Goal: Navigation & Orientation: Understand site structure

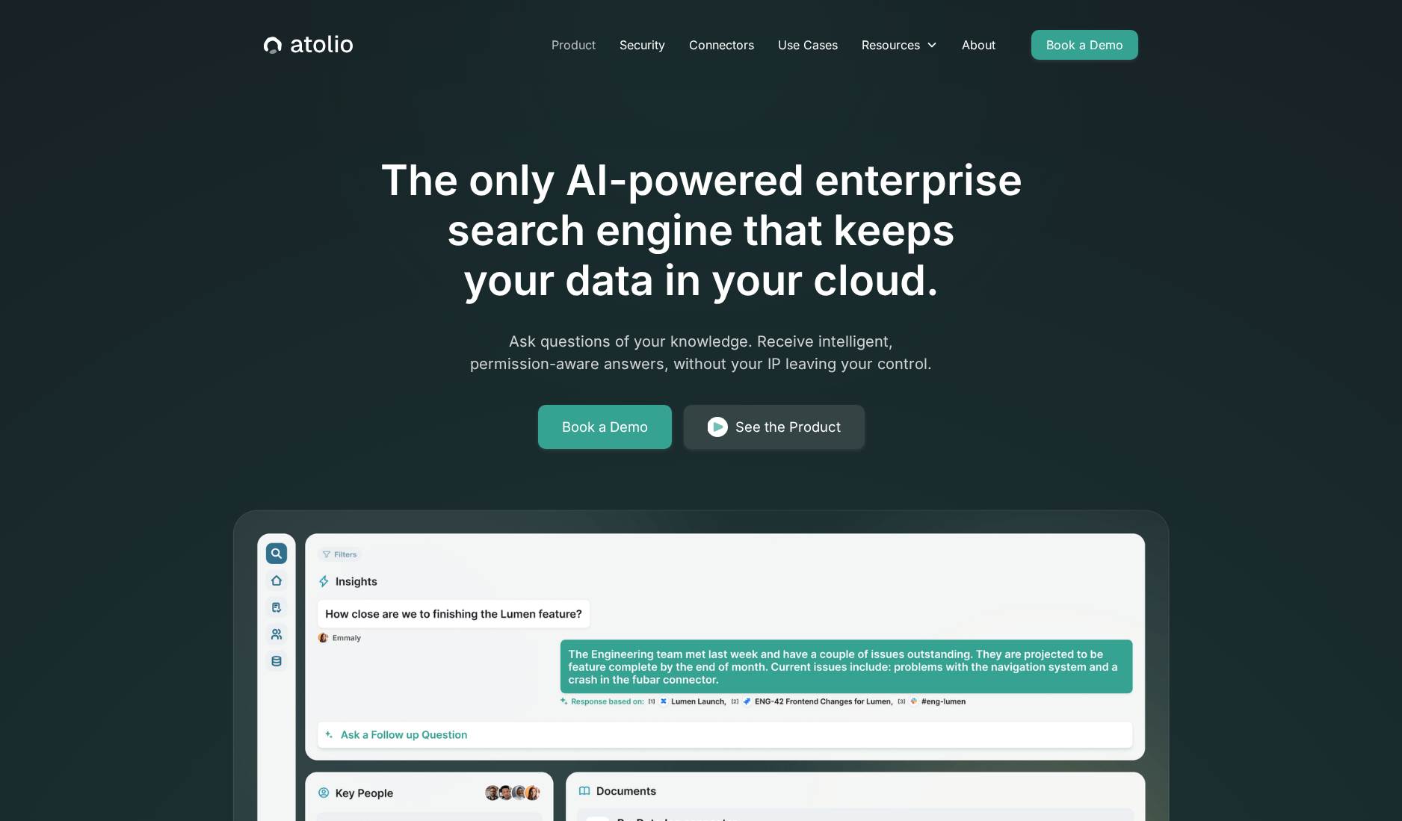
click at [569, 51] on link "Product" at bounding box center [573, 45] width 68 height 30
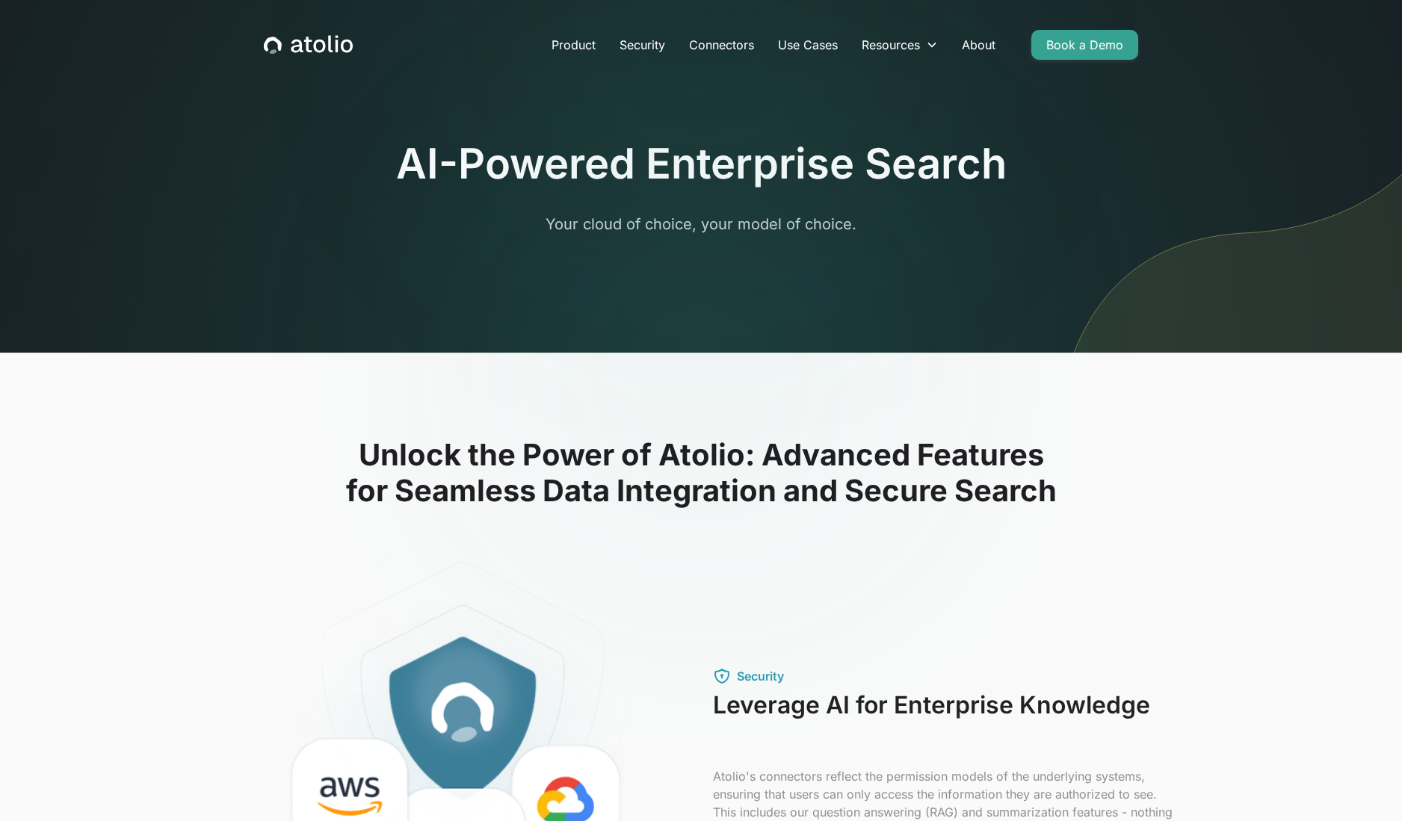
click at [643, 43] on link "Security" at bounding box center [641, 45] width 69 height 30
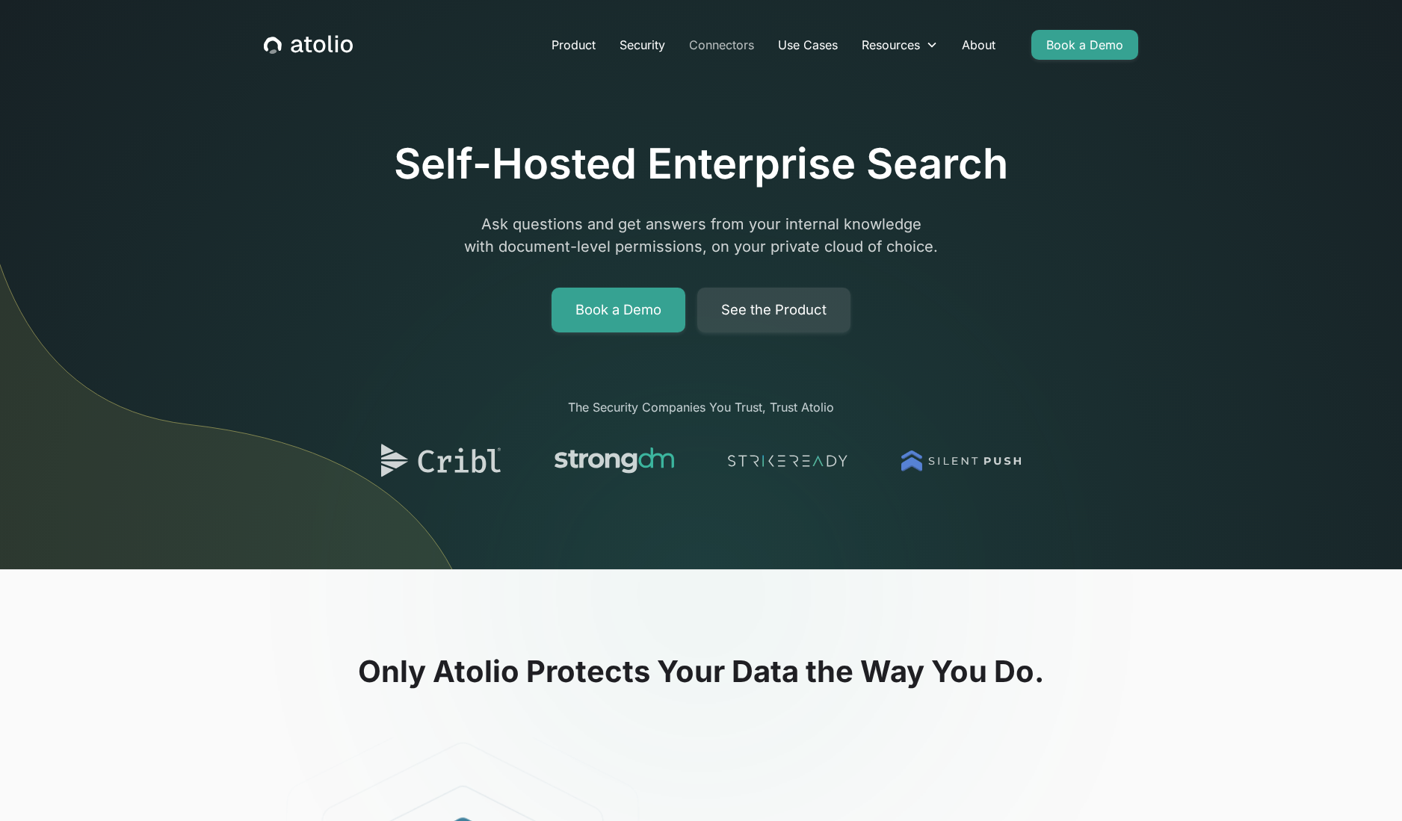
click at [735, 46] on link "Connectors" at bounding box center [721, 45] width 89 height 30
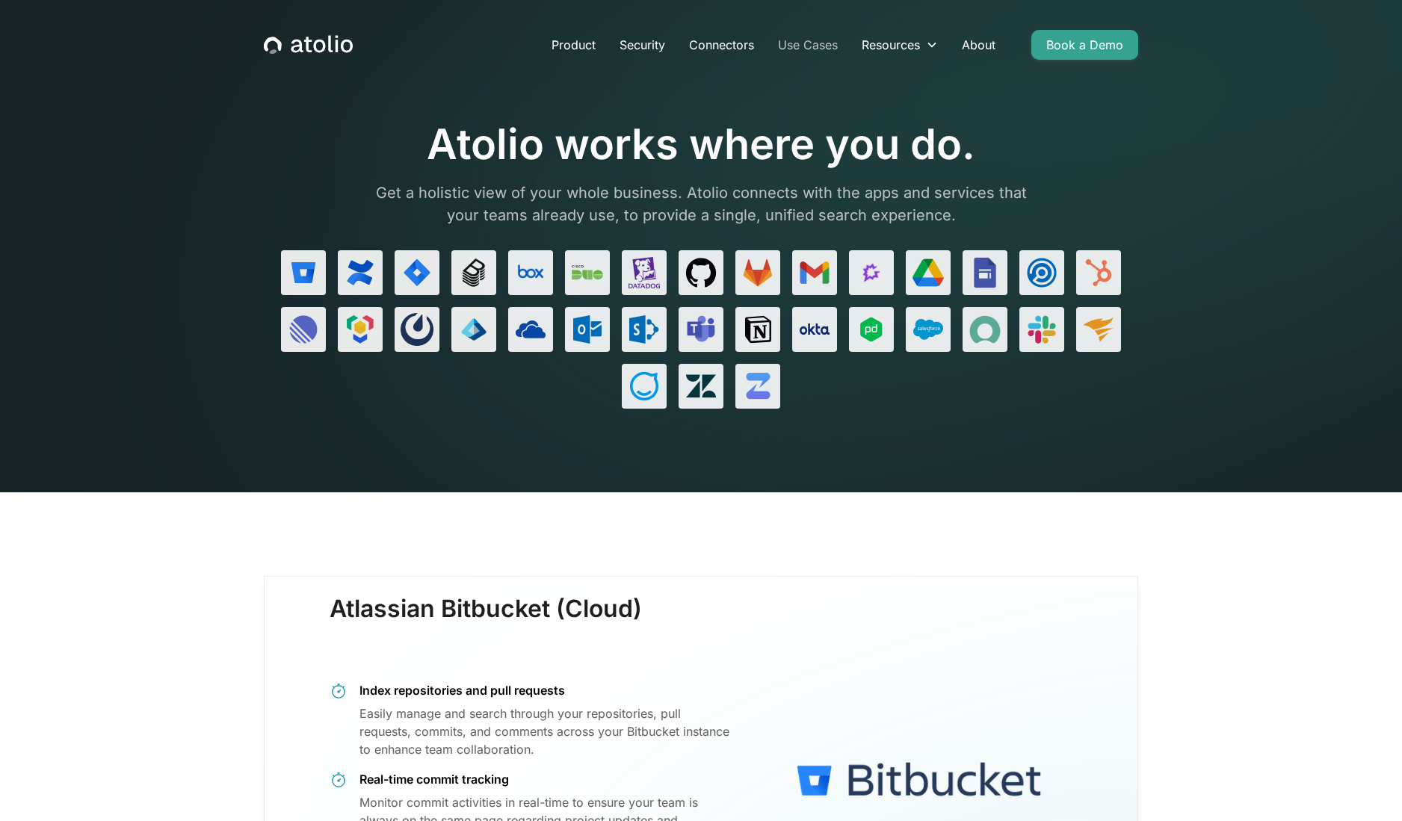
click at [822, 42] on link "Use Cases" at bounding box center [808, 45] width 84 height 30
